Goal: Task Accomplishment & Management: Manage account settings

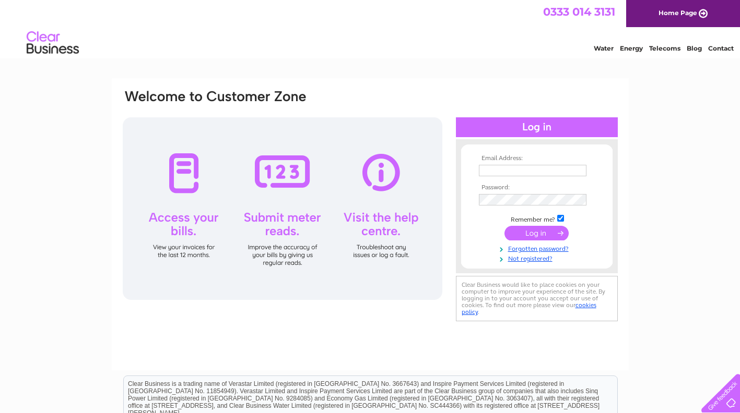
type input "l.kilminster@sky.com"
click at [538, 236] on input "submit" at bounding box center [536, 233] width 64 height 15
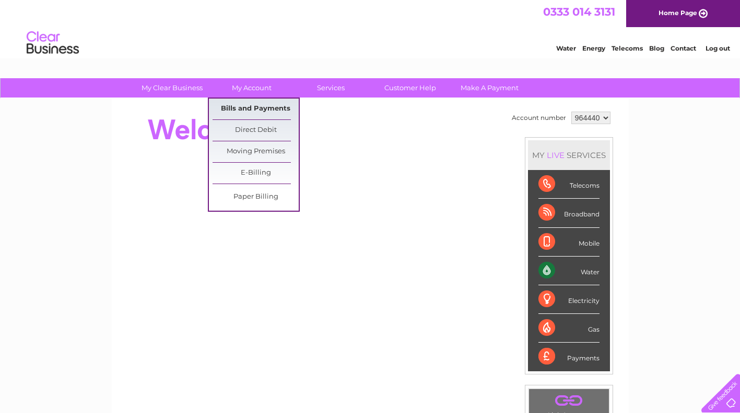
click at [263, 111] on link "Bills and Payments" at bounding box center [255, 109] width 86 height 21
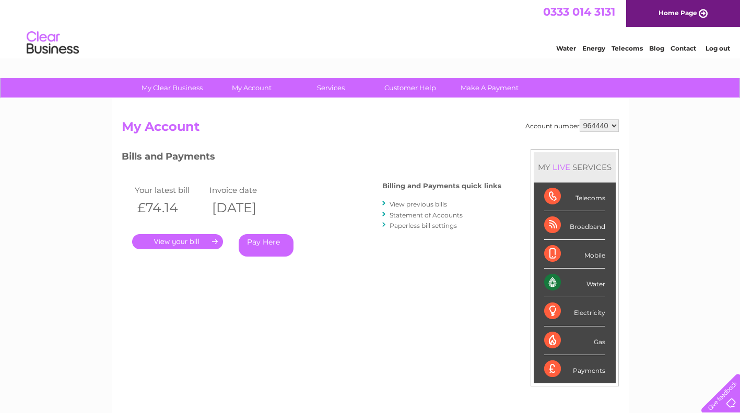
click at [199, 240] on link "." at bounding box center [177, 241] width 91 height 15
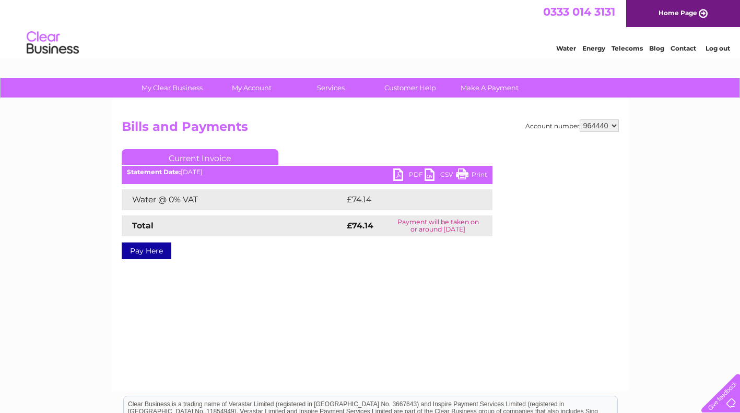
click at [397, 171] on link "PDF" at bounding box center [408, 176] width 31 height 15
click at [147, 250] on link "Pay Here" at bounding box center [147, 251] width 50 height 17
click at [406, 171] on link "PDF" at bounding box center [408, 176] width 31 height 15
